Goal: Find specific page/section: Find specific page/section

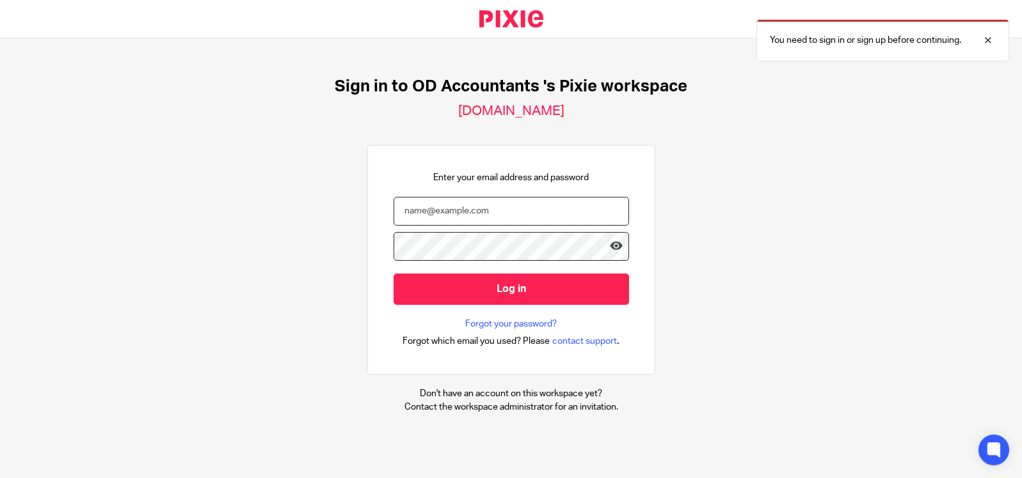
type input "[EMAIL_ADDRESS][DOMAIN_NAME]"
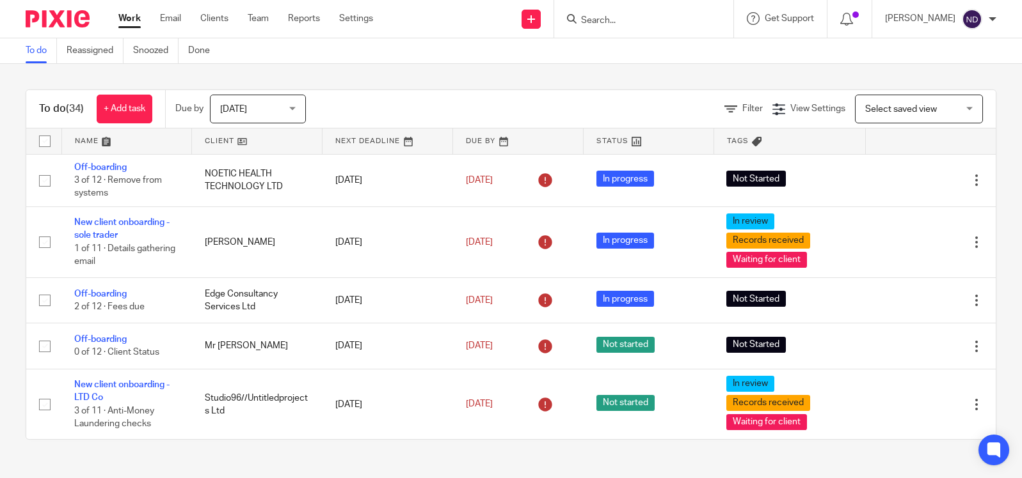
click at [625, 18] on input "Search" at bounding box center [637, 21] width 115 height 12
paste input "794PE00155459"
click button "submit" at bounding box center [0, 0] width 0 height 0
drag, startPoint x: 621, startPoint y: 19, endPoint x: 675, endPoint y: 17, distance: 54.4
click at [675, 17] on input "794PE00155459" at bounding box center [637, 21] width 115 height 12
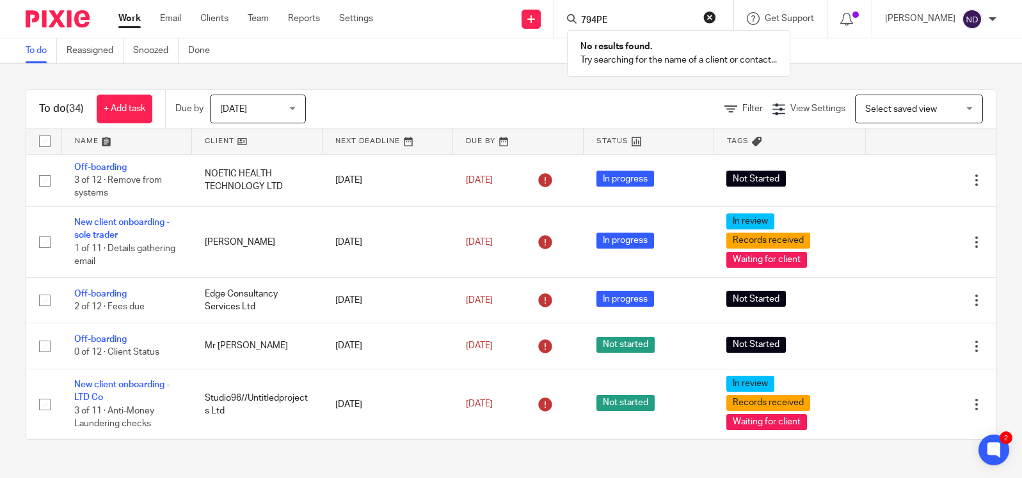
click button "submit" at bounding box center [0, 0] width 0 height 0
click at [629, 19] on input "794PE" at bounding box center [637, 21] width 115 height 12
type input "7"
click at [610, 21] on input "Search" at bounding box center [637, 21] width 115 height 12
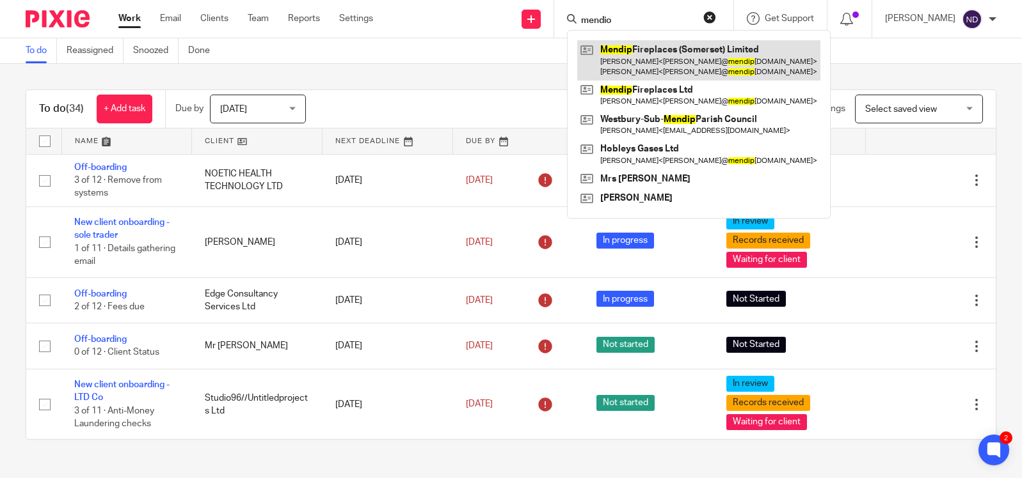
type input "mendio"
click at [650, 59] on link at bounding box center [698, 60] width 243 height 40
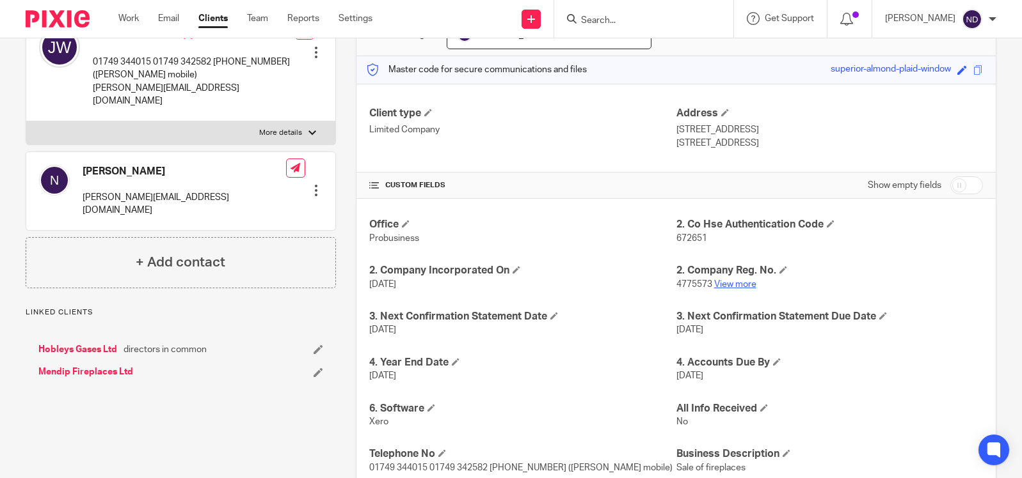
scroll to position [147, 0]
click at [736, 283] on link "View more" at bounding box center [735, 283] width 42 height 9
